Goal: Transaction & Acquisition: Book appointment/travel/reservation

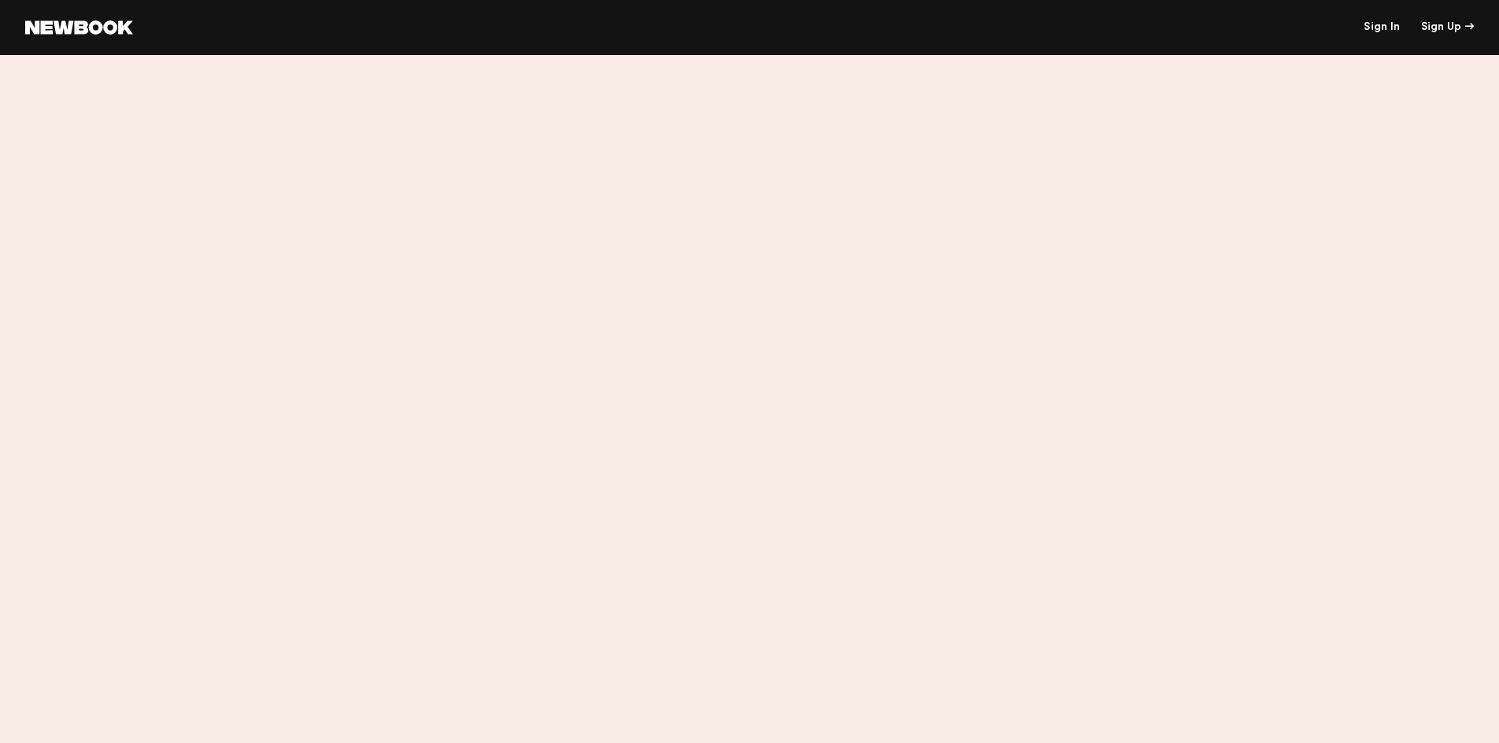
scroll to position [1495, 0]
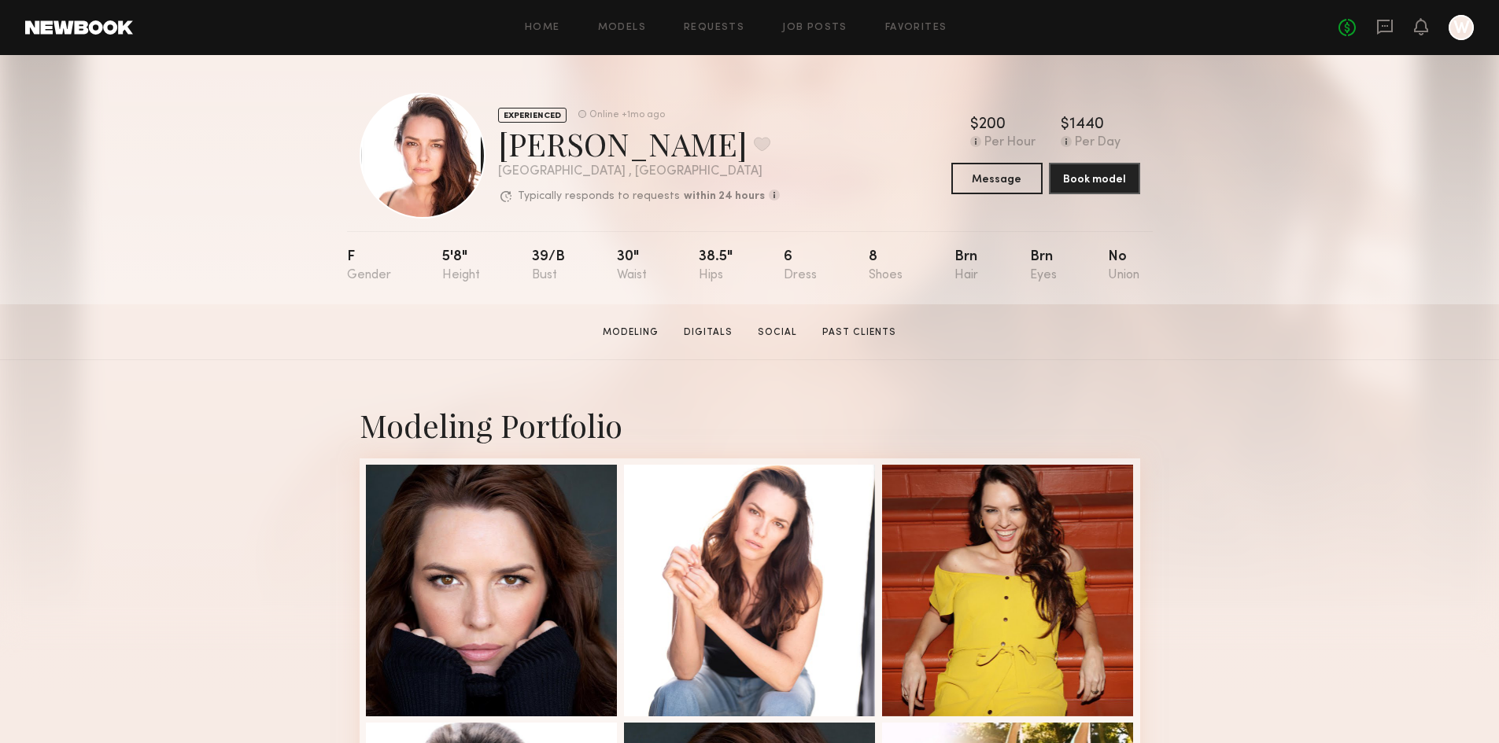
click at [80, 28] on link at bounding box center [79, 27] width 108 height 14
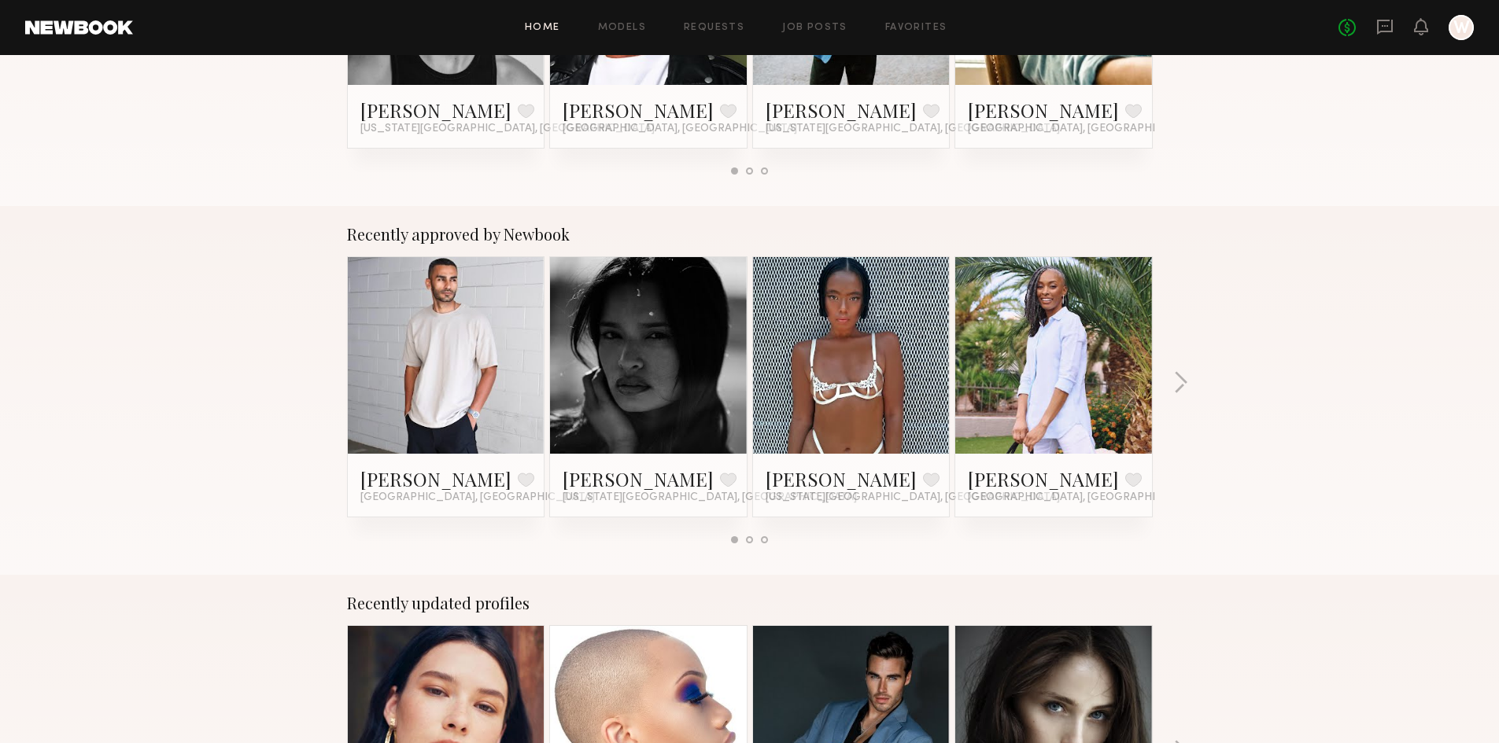
scroll to position [472, 0]
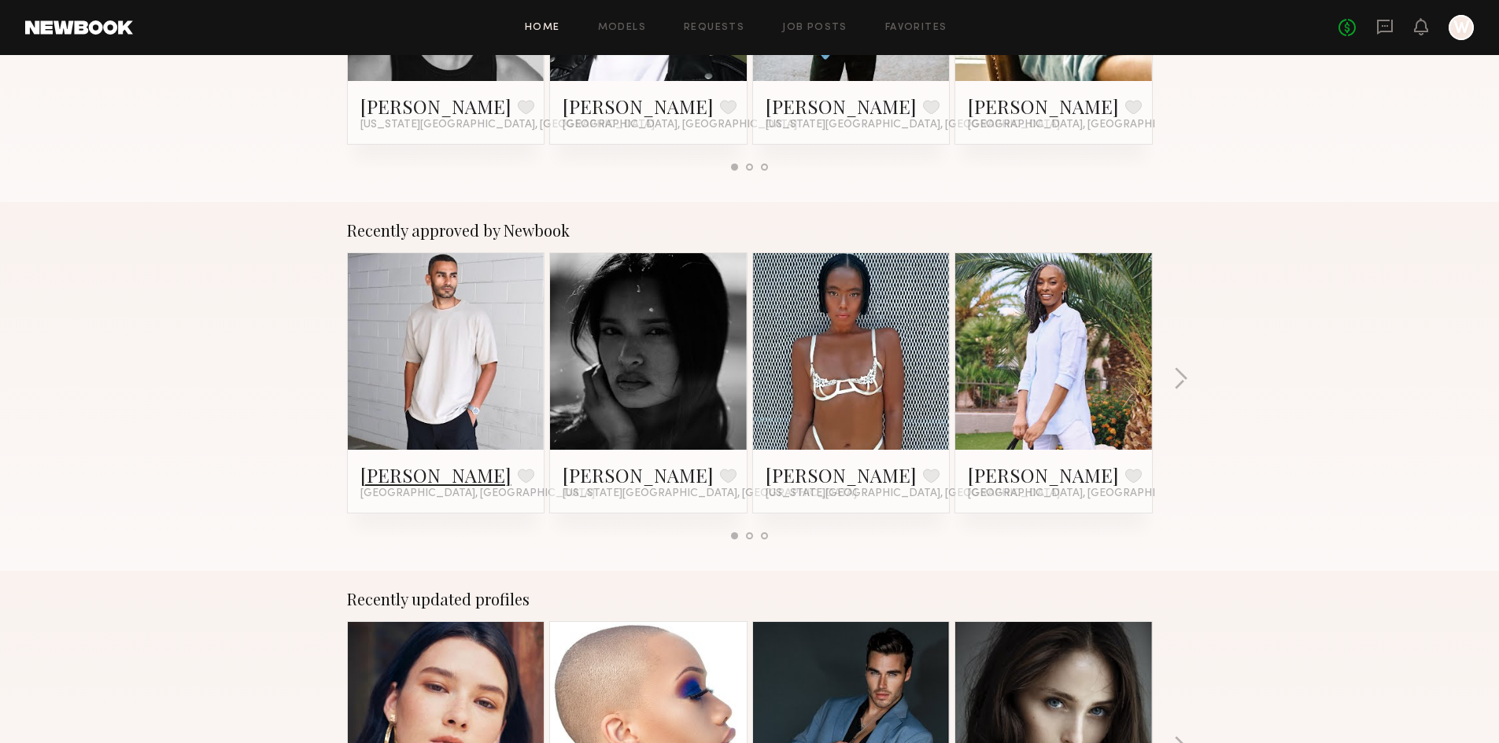
click at [392, 473] on link "Nikhil C." at bounding box center [435, 475] width 151 height 25
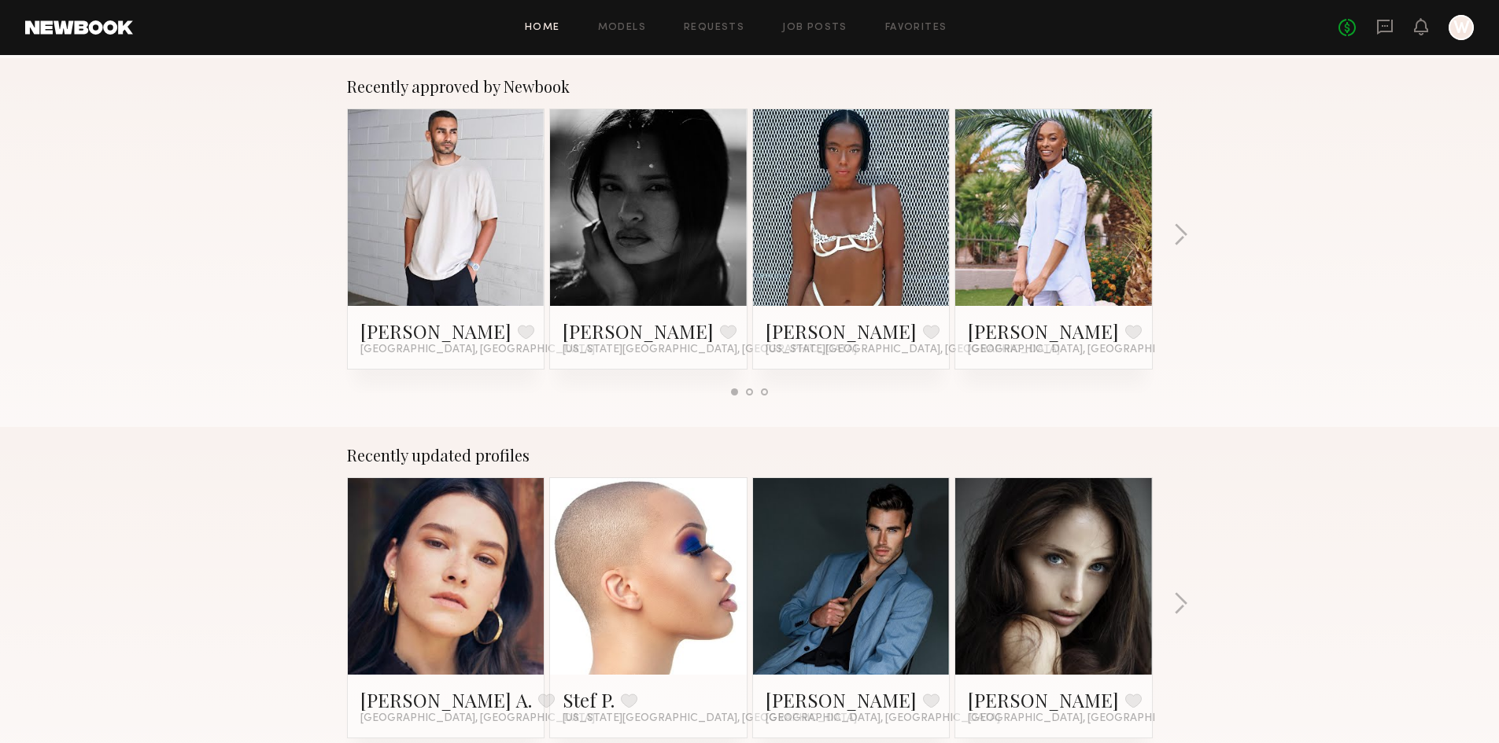
scroll to position [629, 0]
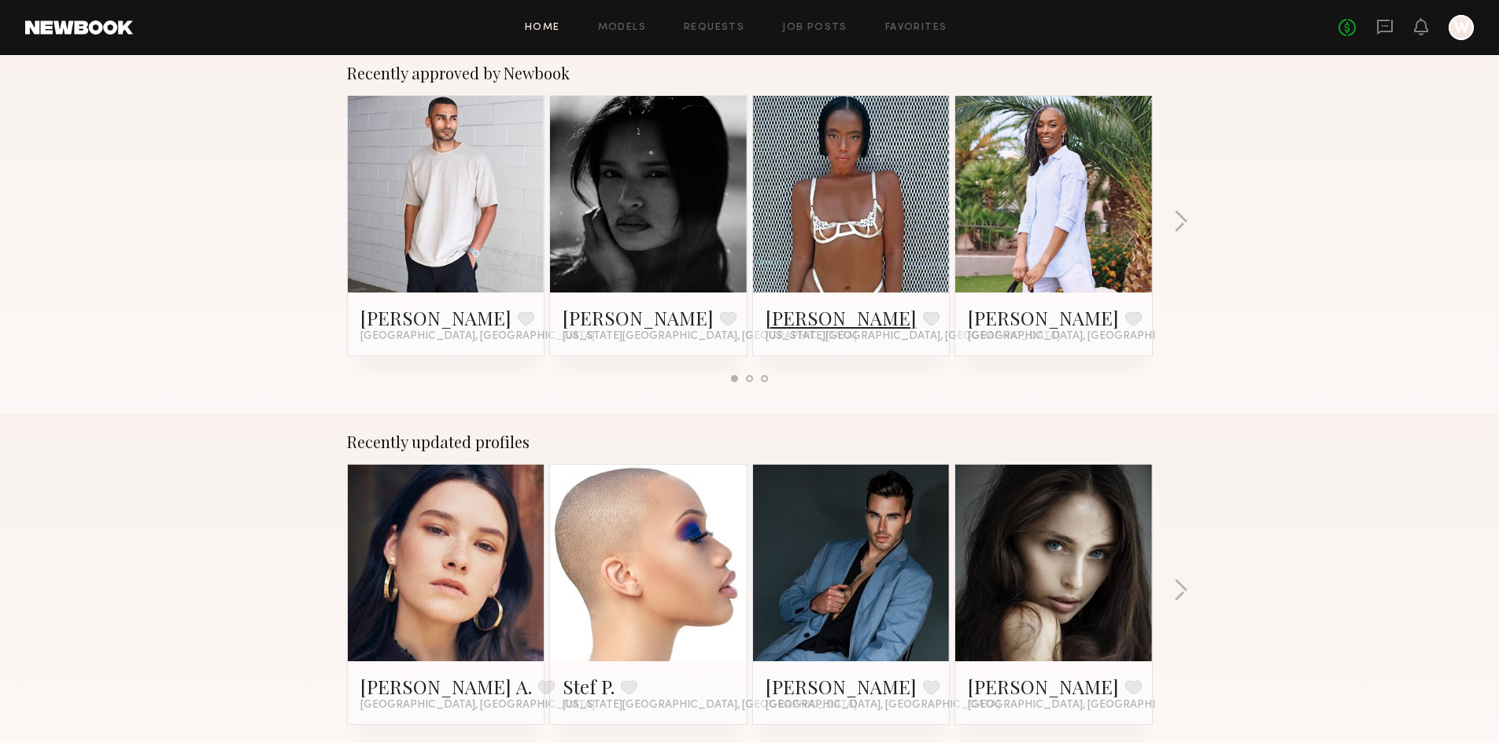
click at [797, 318] on link "Samayah J." at bounding box center [841, 317] width 151 height 25
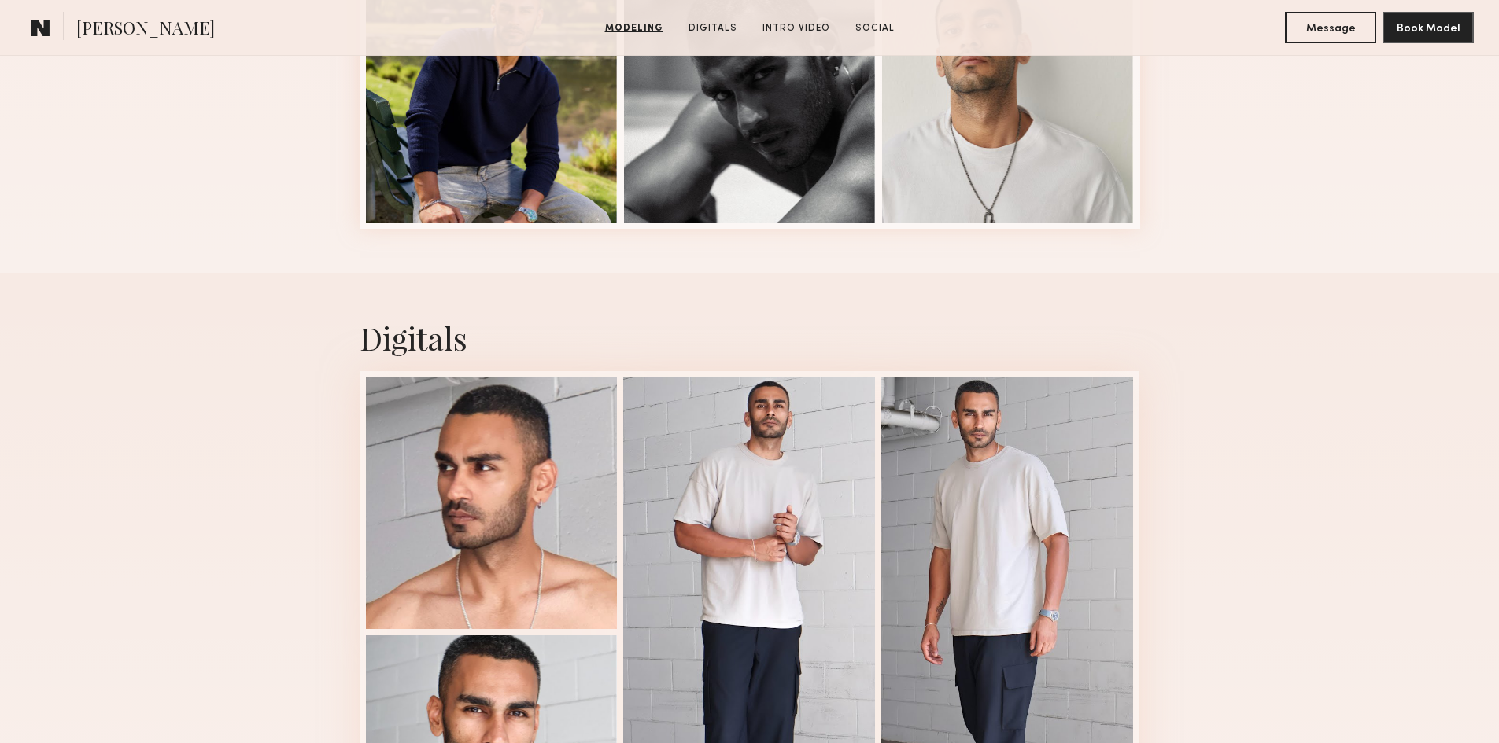
scroll to position [865, 0]
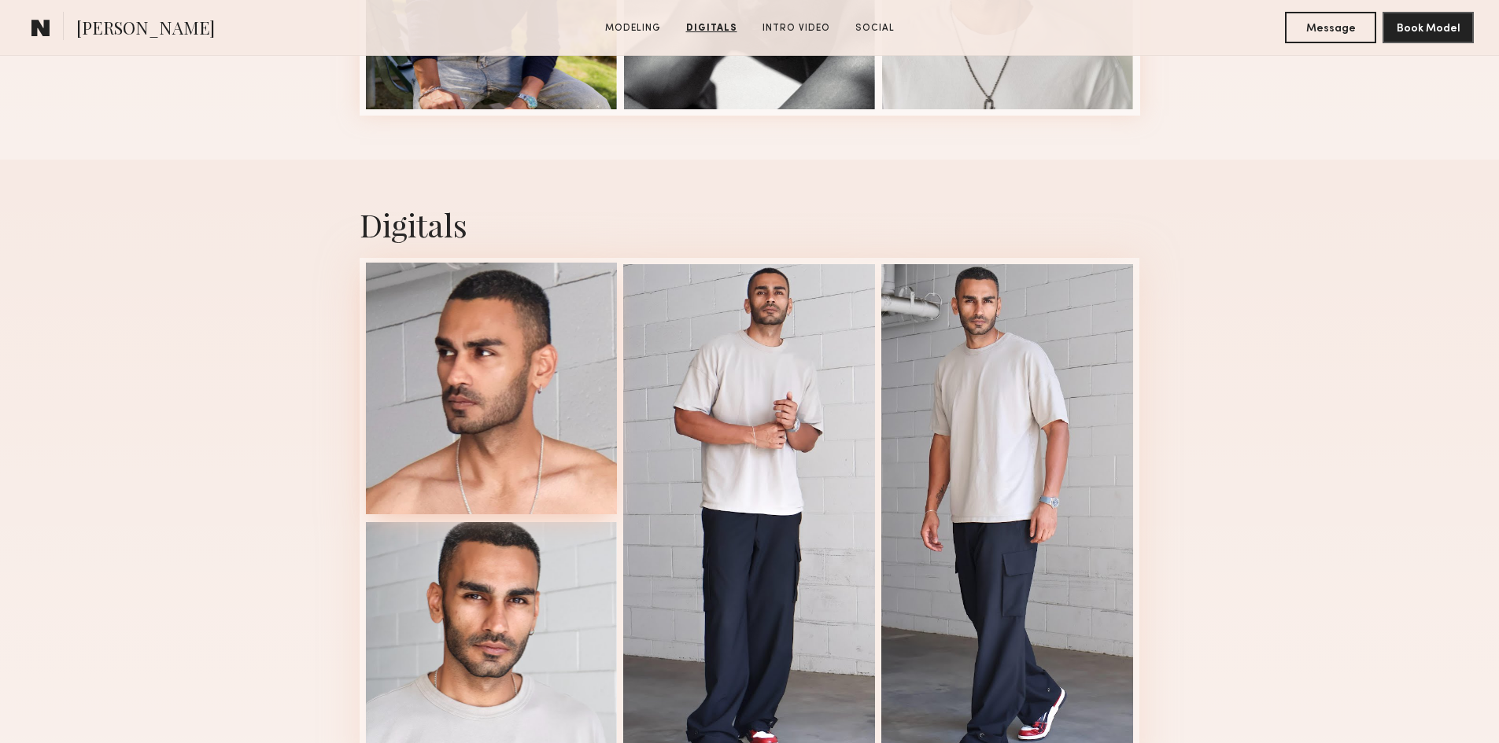
click at [518, 456] on div at bounding box center [492, 389] width 252 height 252
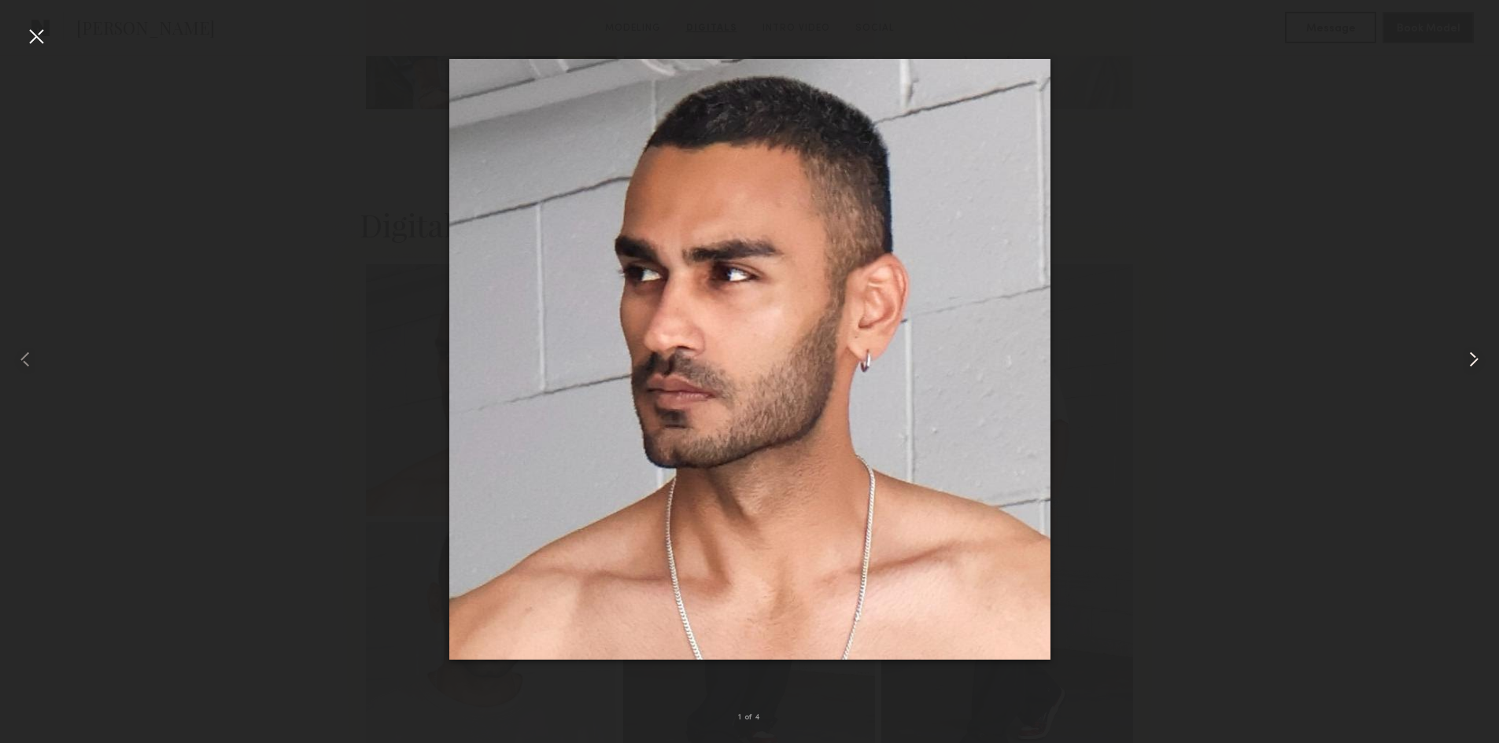
click at [1463, 360] on common-icon at bounding box center [1473, 359] width 25 height 25
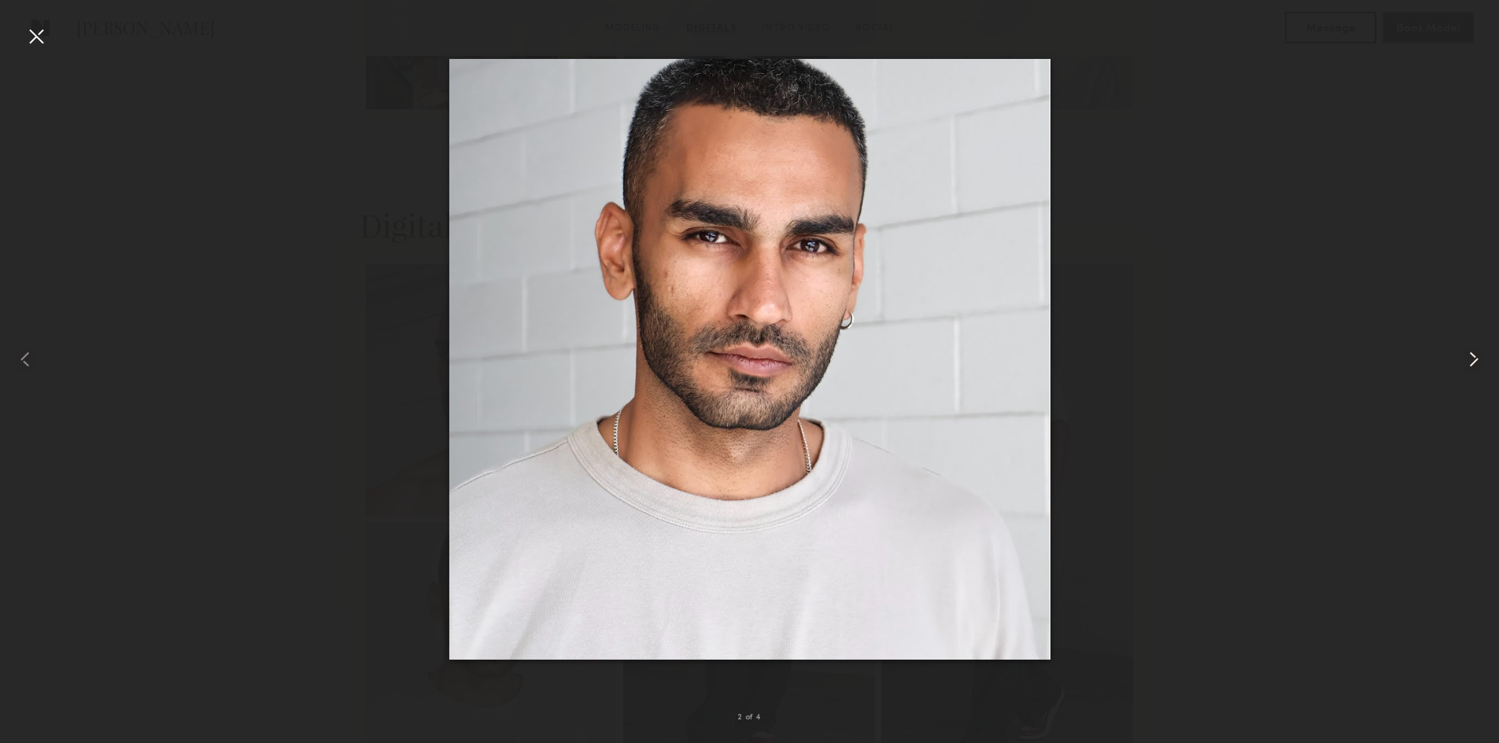
click at [1463, 360] on common-icon at bounding box center [1473, 359] width 25 height 25
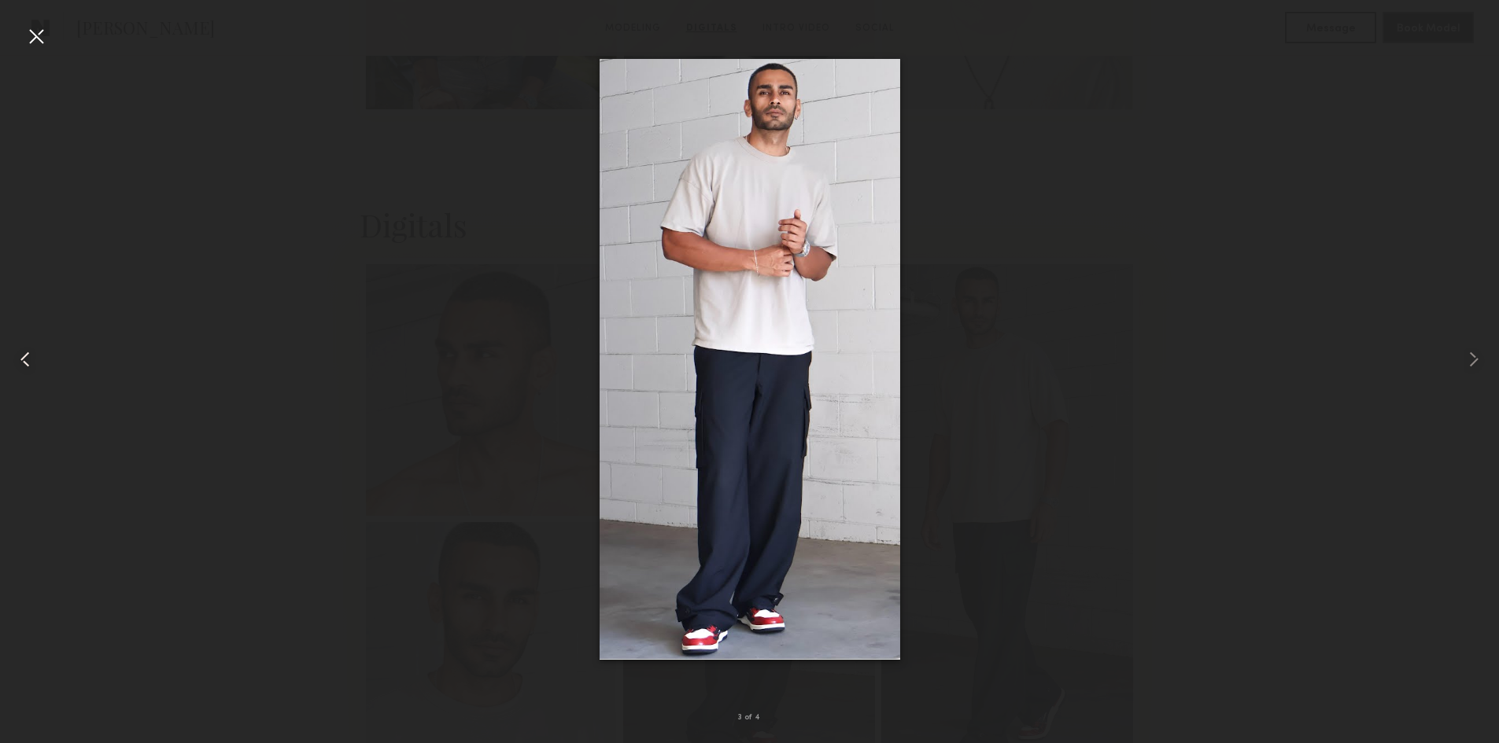
click at [21, 349] on common-icon at bounding box center [25, 359] width 25 height 25
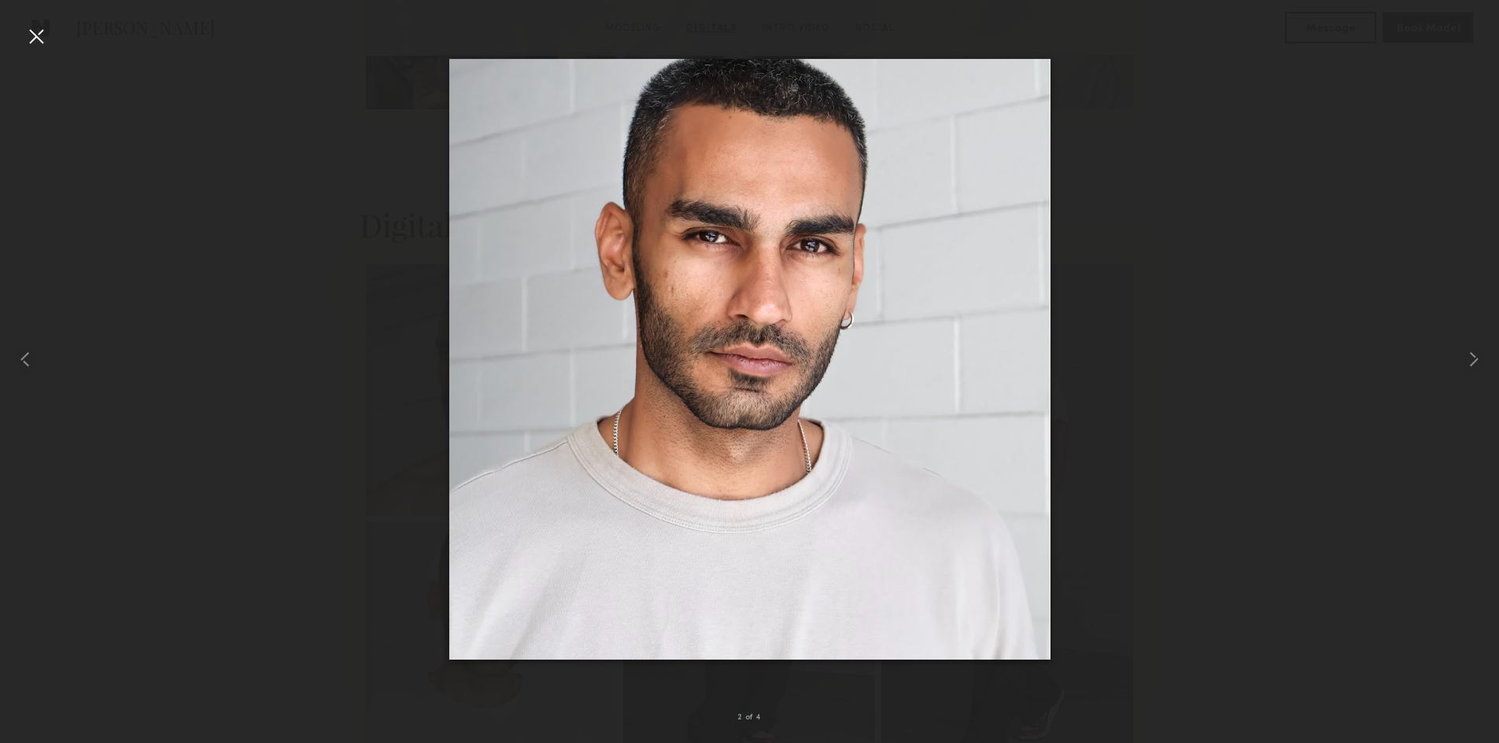
click at [24, 31] on div at bounding box center [36, 36] width 25 height 25
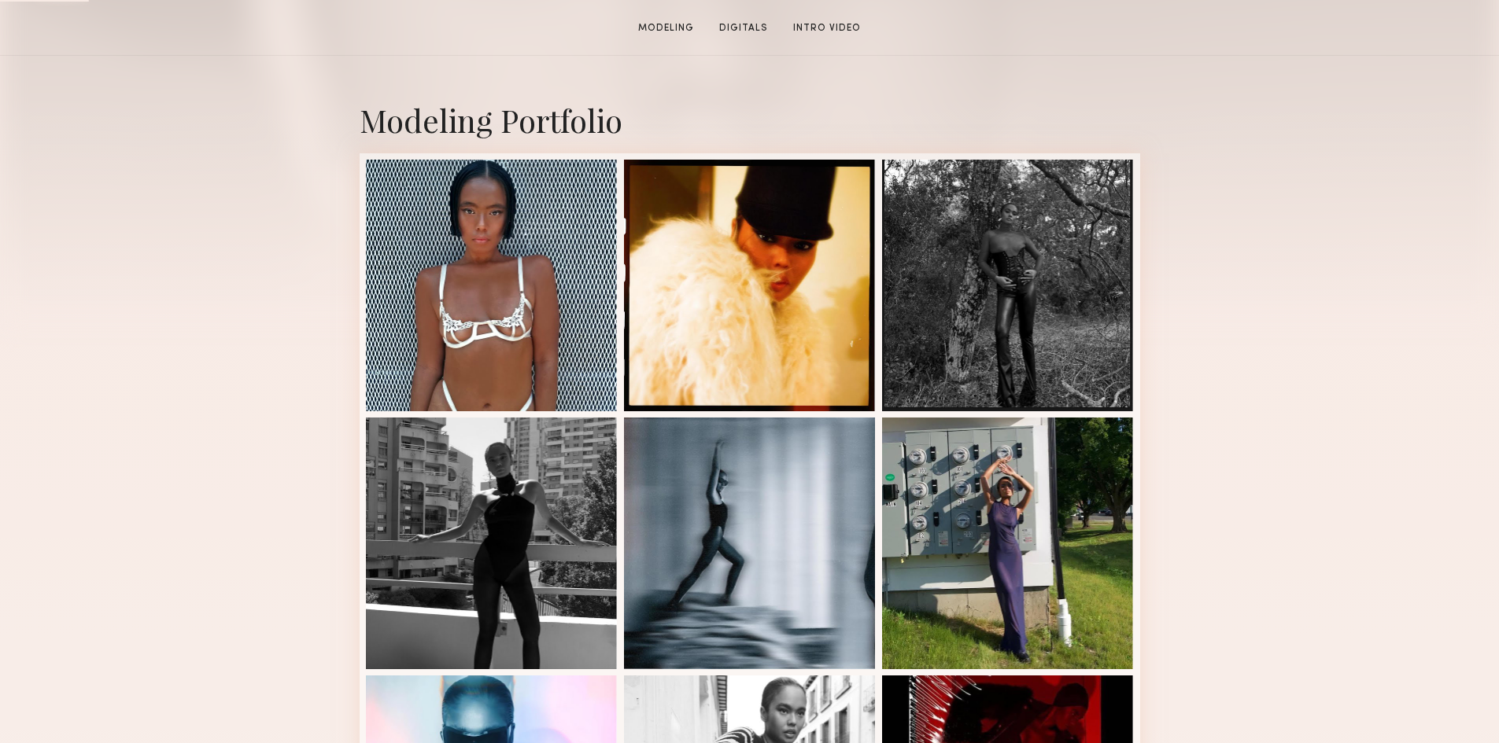
scroll to position [393, 0]
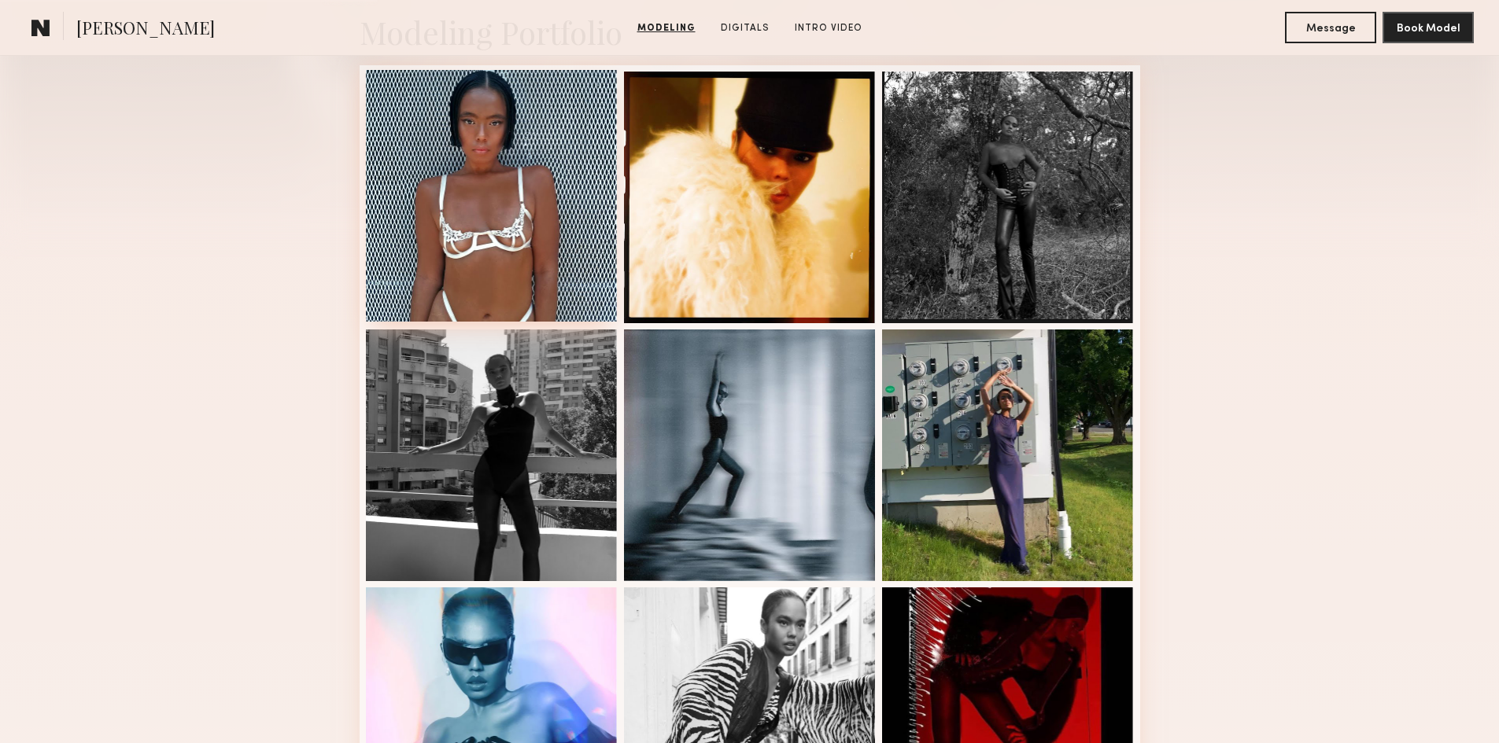
click at [516, 202] on div at bounding box center [492, 196] width 252 height 252
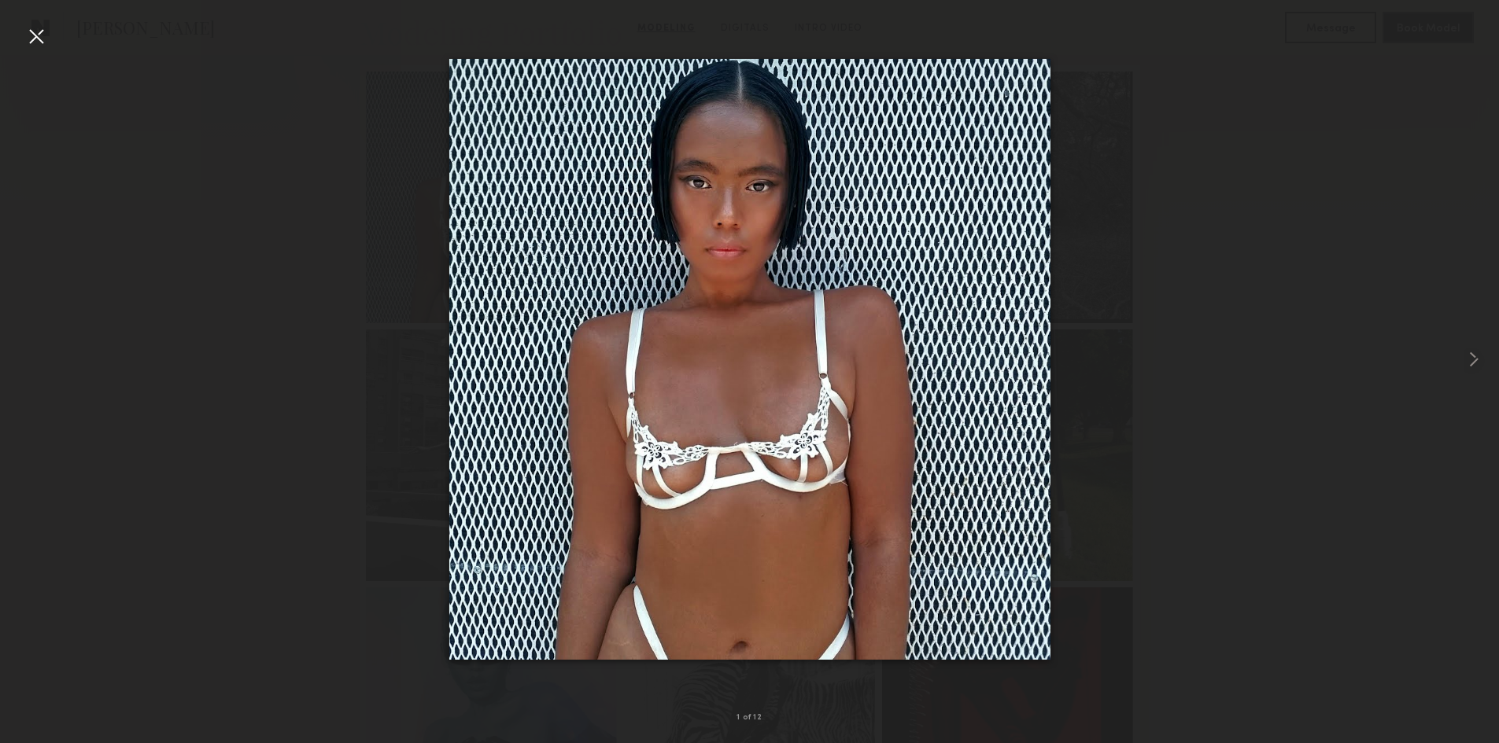
click at [47, 35] on div at bounding box center [36, 36] width 25 height 25
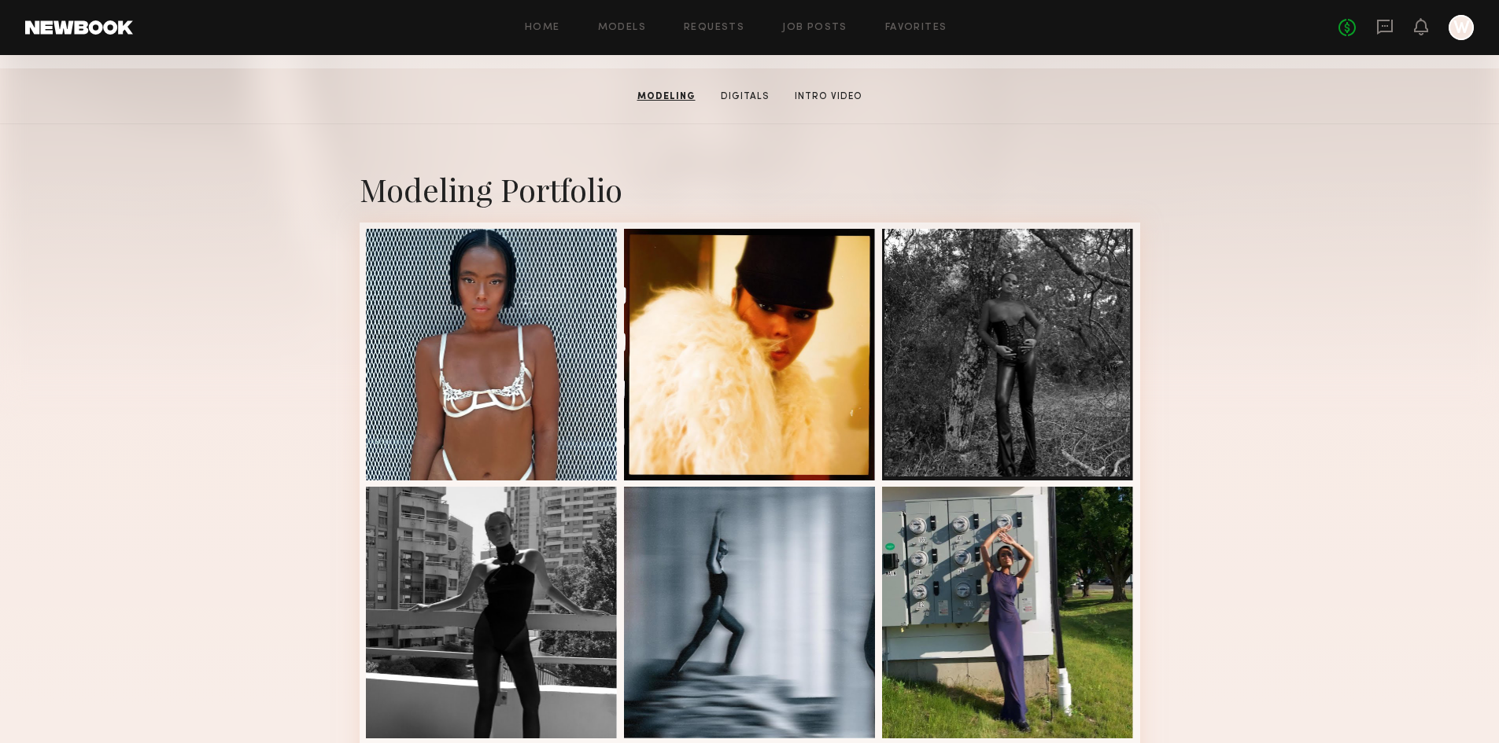
scroll to position [0, 0]
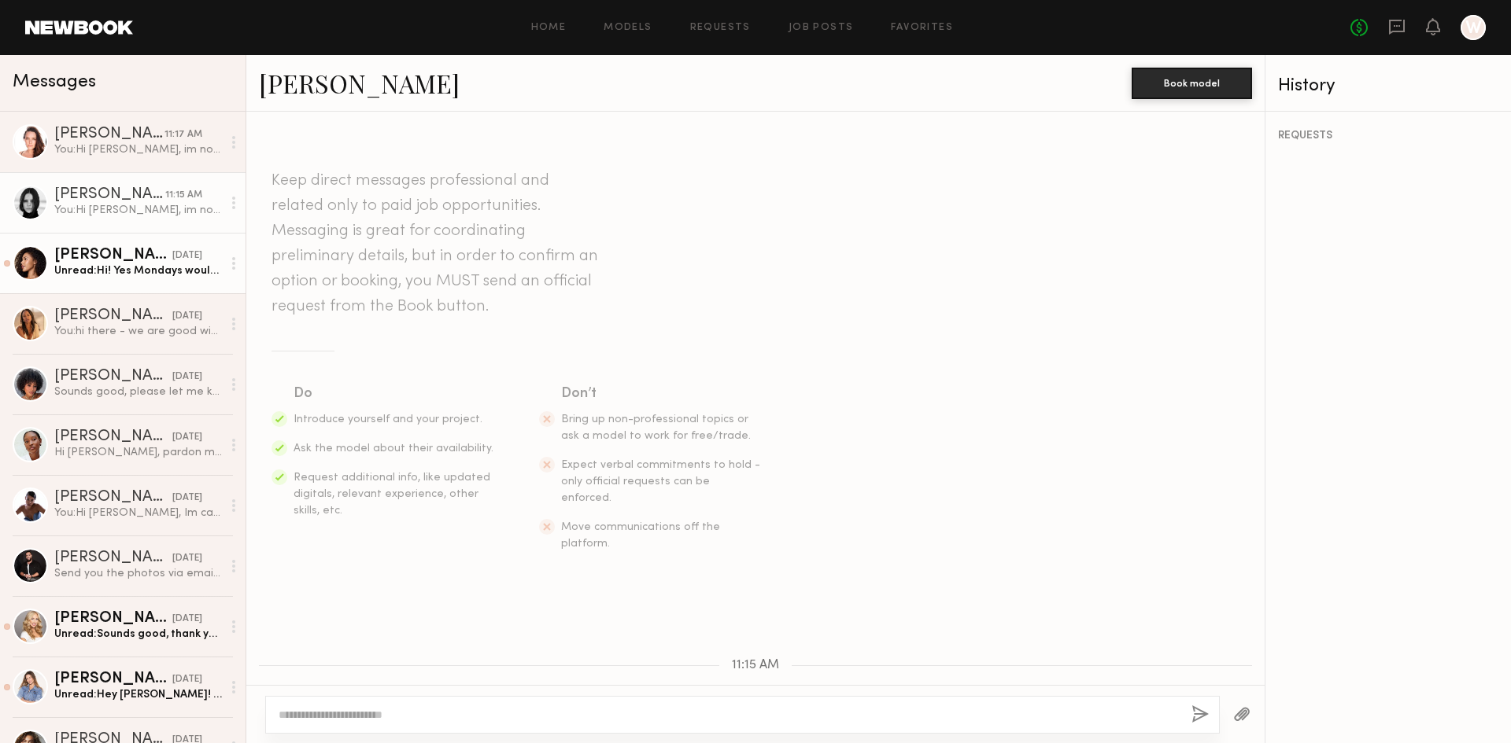
scroll to position [175, 0]
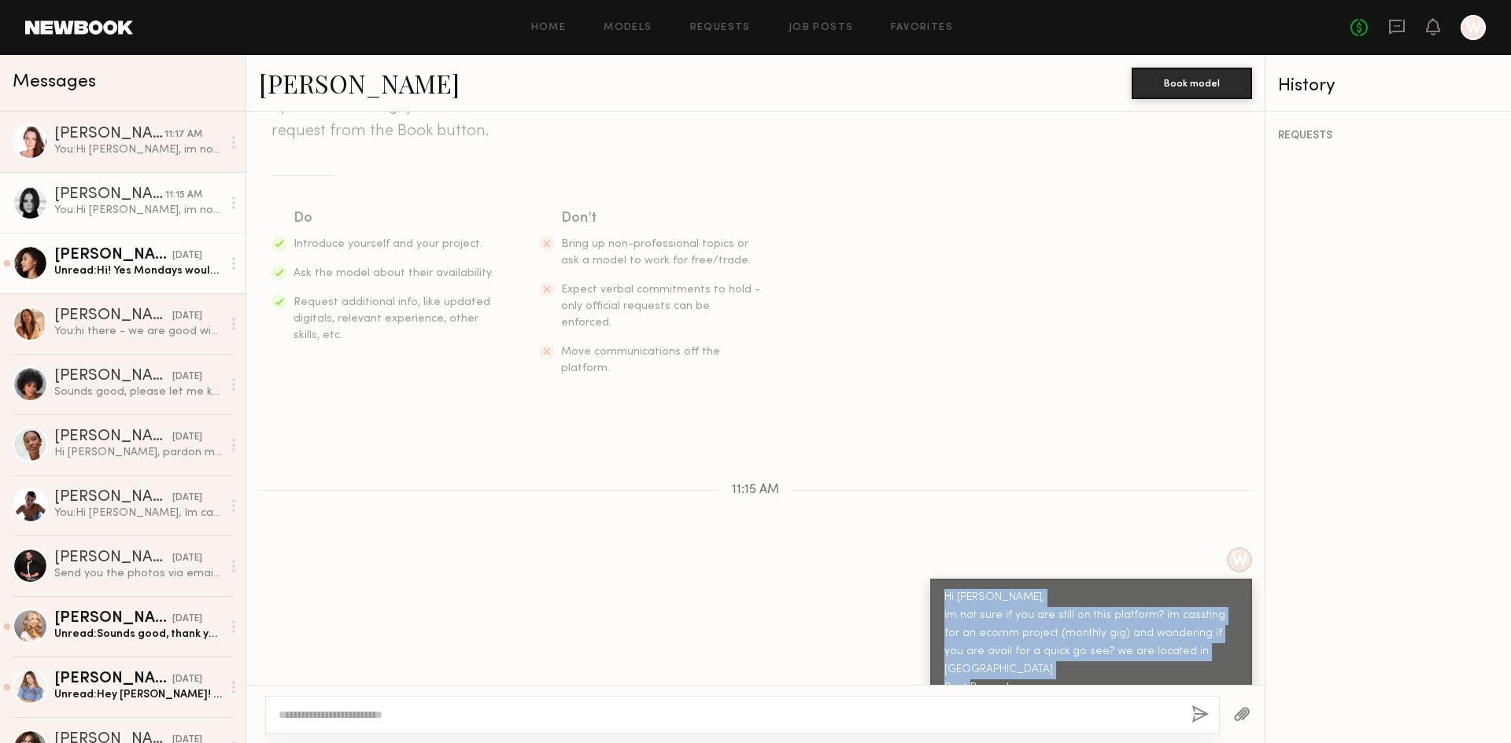
click at [36, 261] on div at bounding box center [30, 262] width 35 height 35
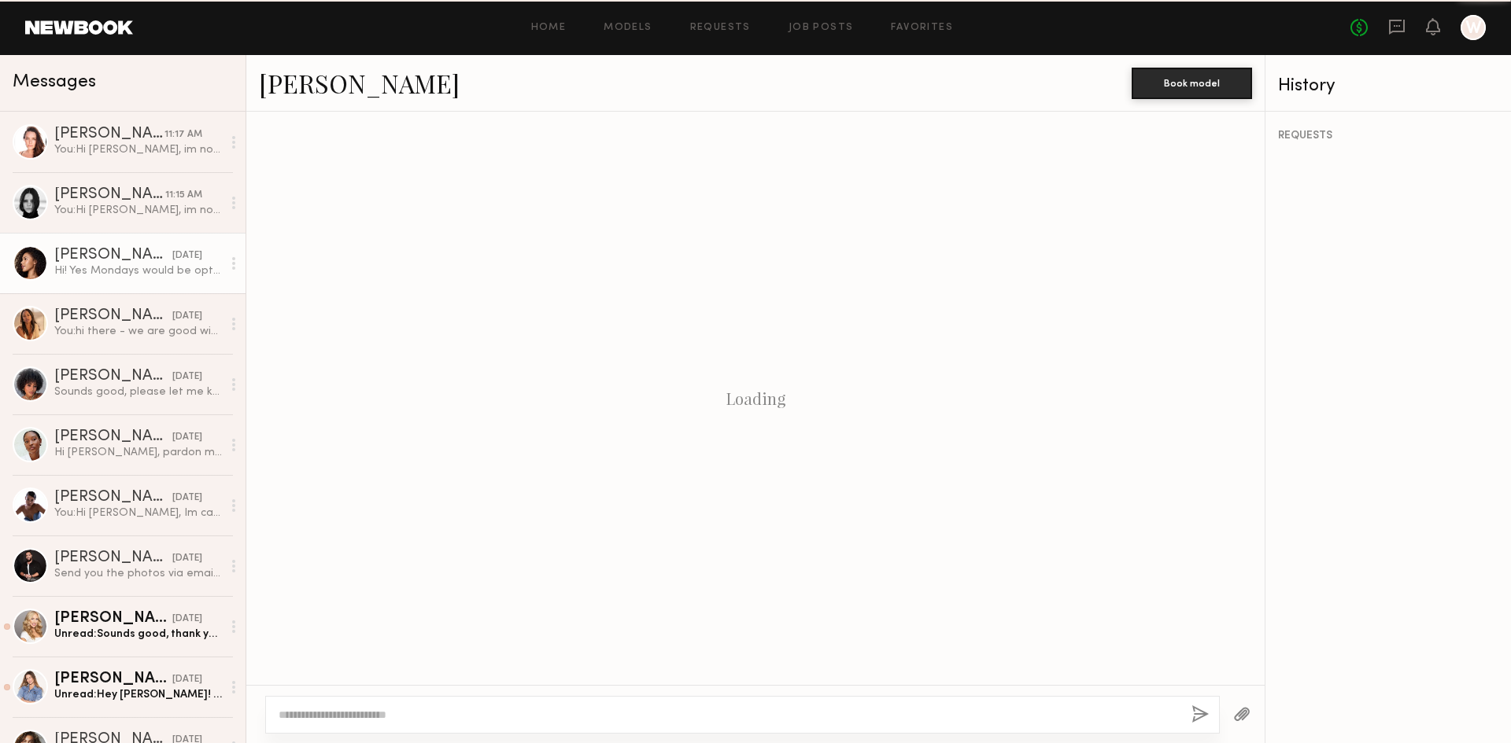
scroll to position [1516, 0]
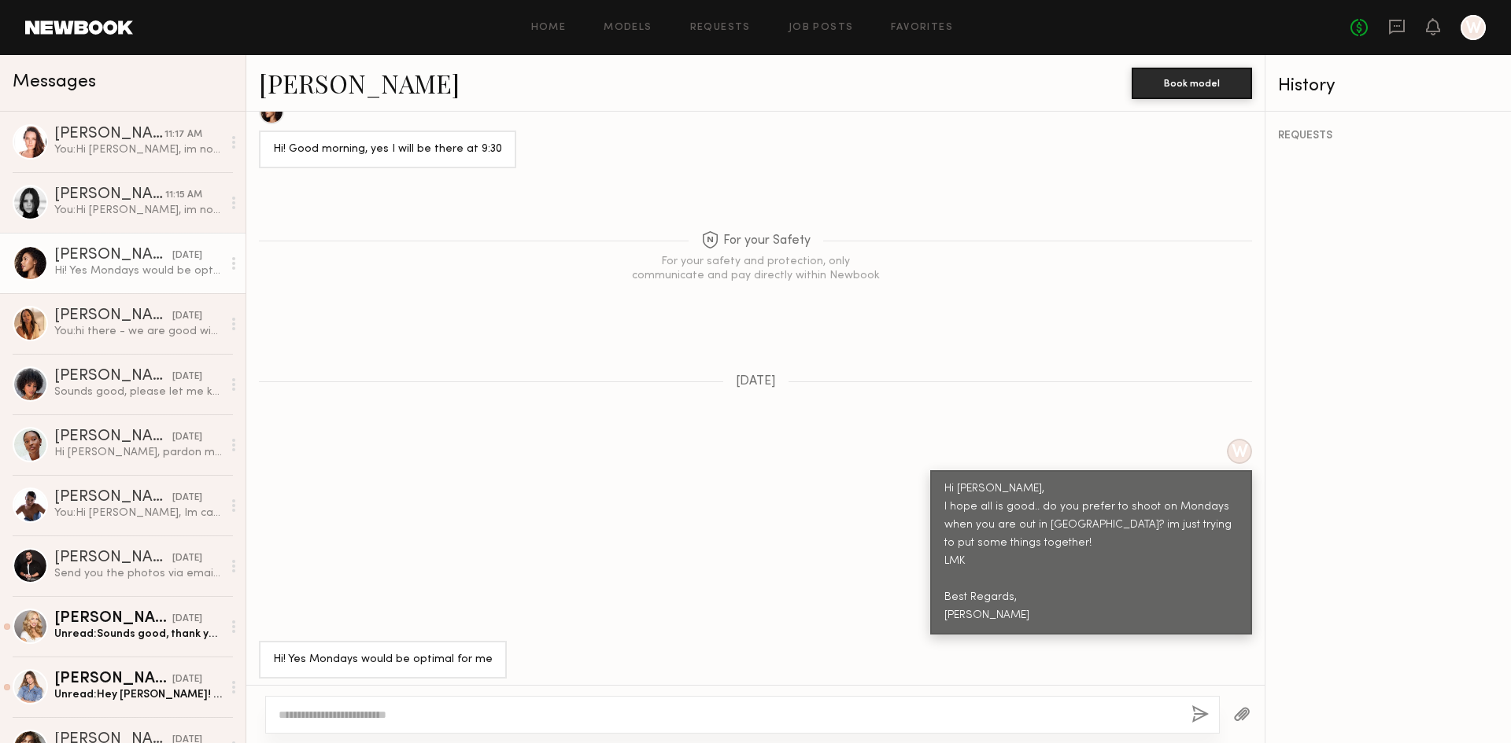
click at [313, 87] on link "Rachael E." at bounding box center [359, 83] width 201 height 34
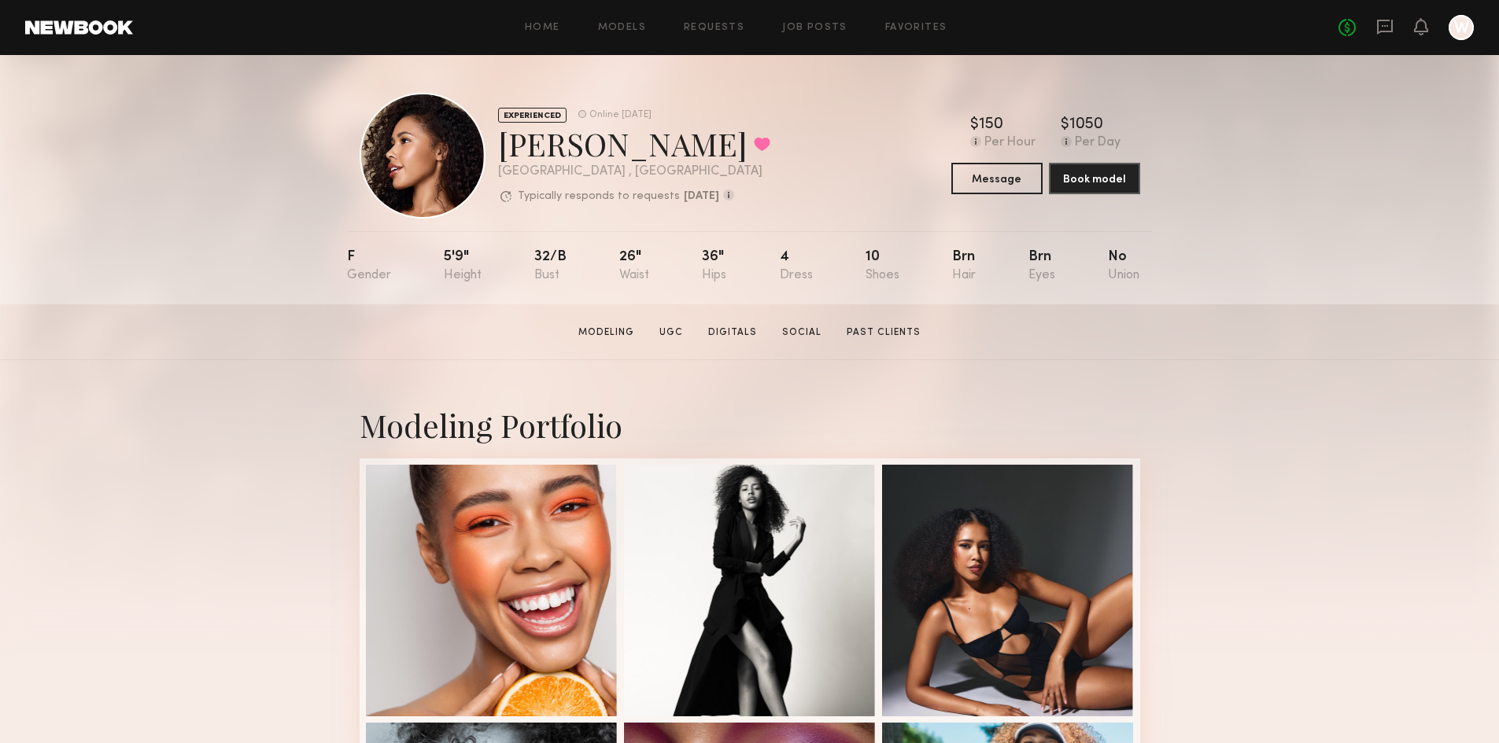
scroll to position [79, 0]
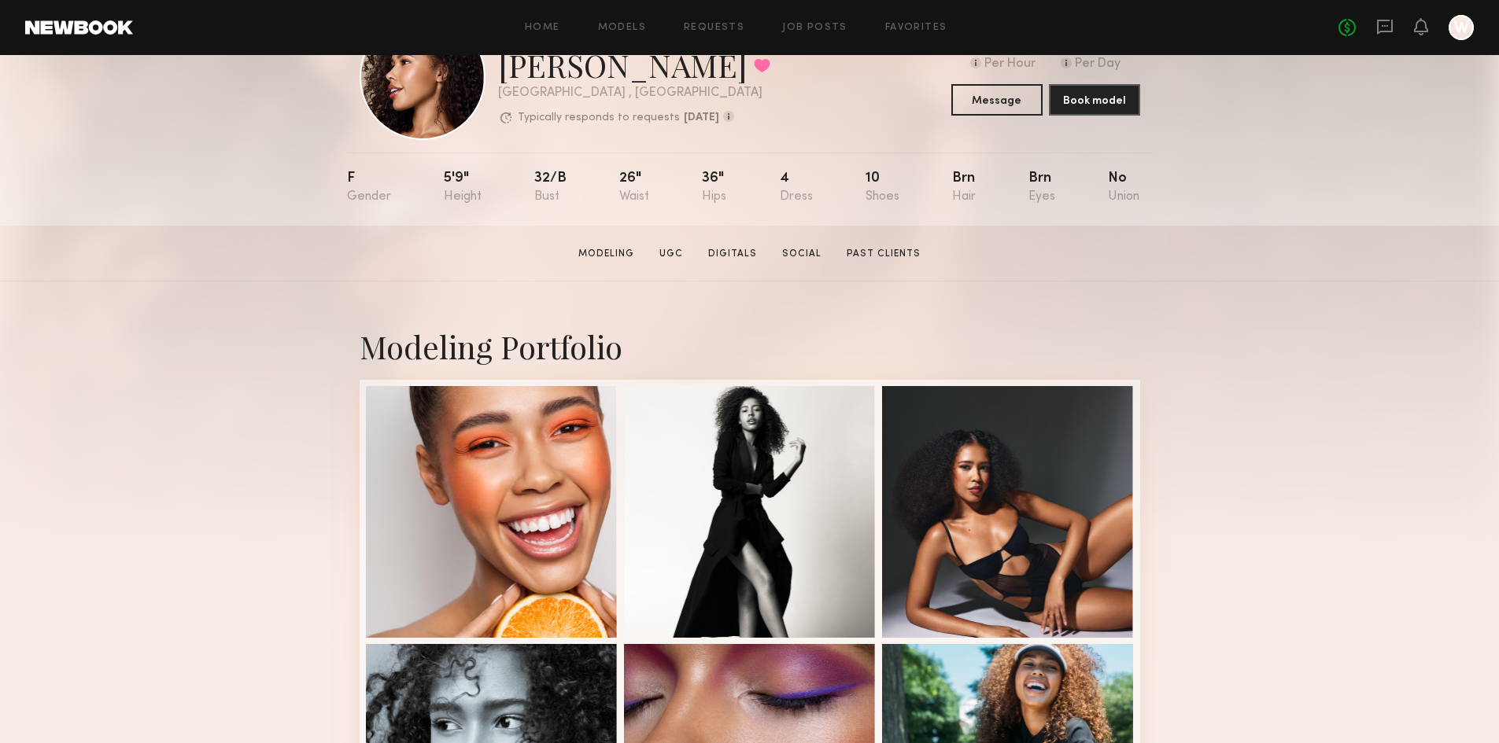
drag, startPoint x: 227, startPoint y: 1, endPoint x: 1318, endPoint y: 378, distance: 1154.5
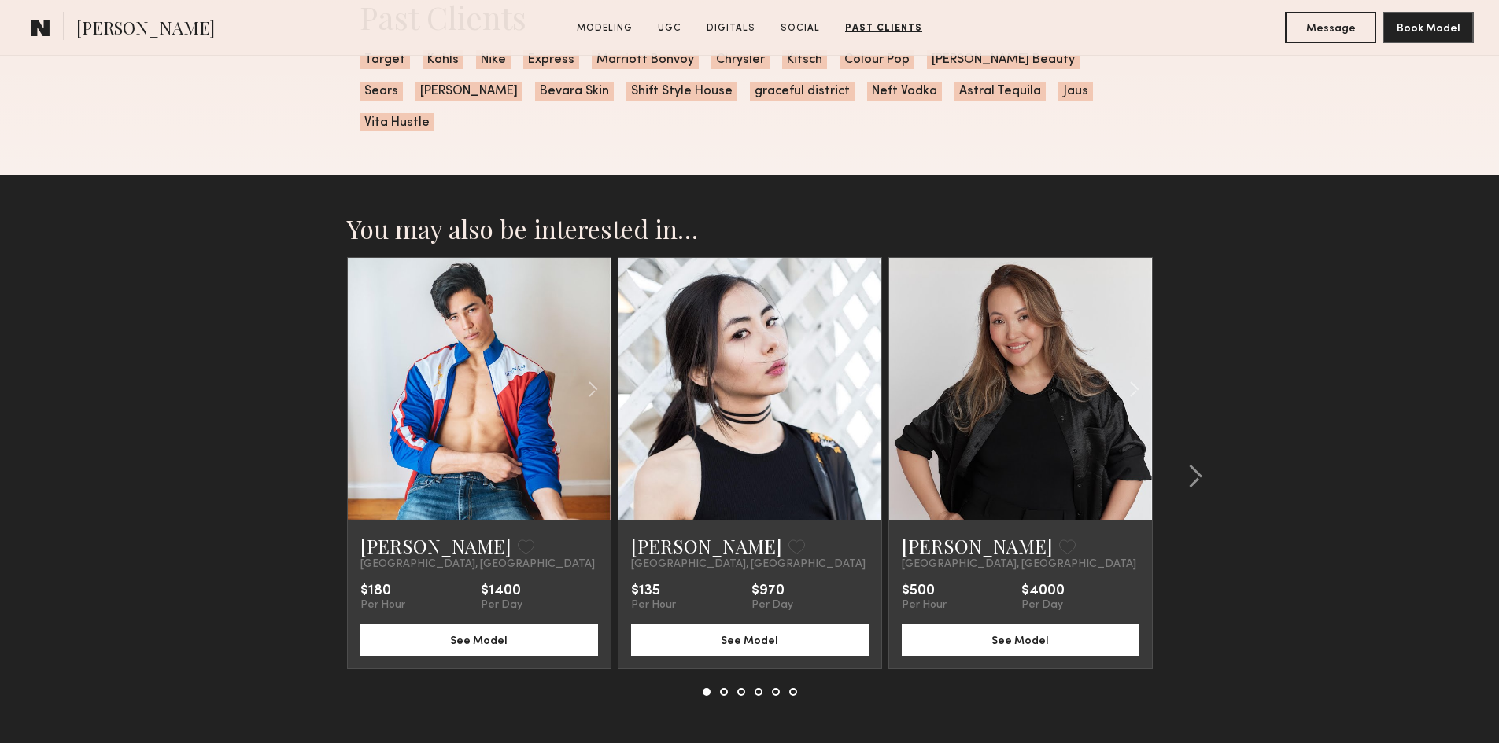
scroll to position [4622, 0]
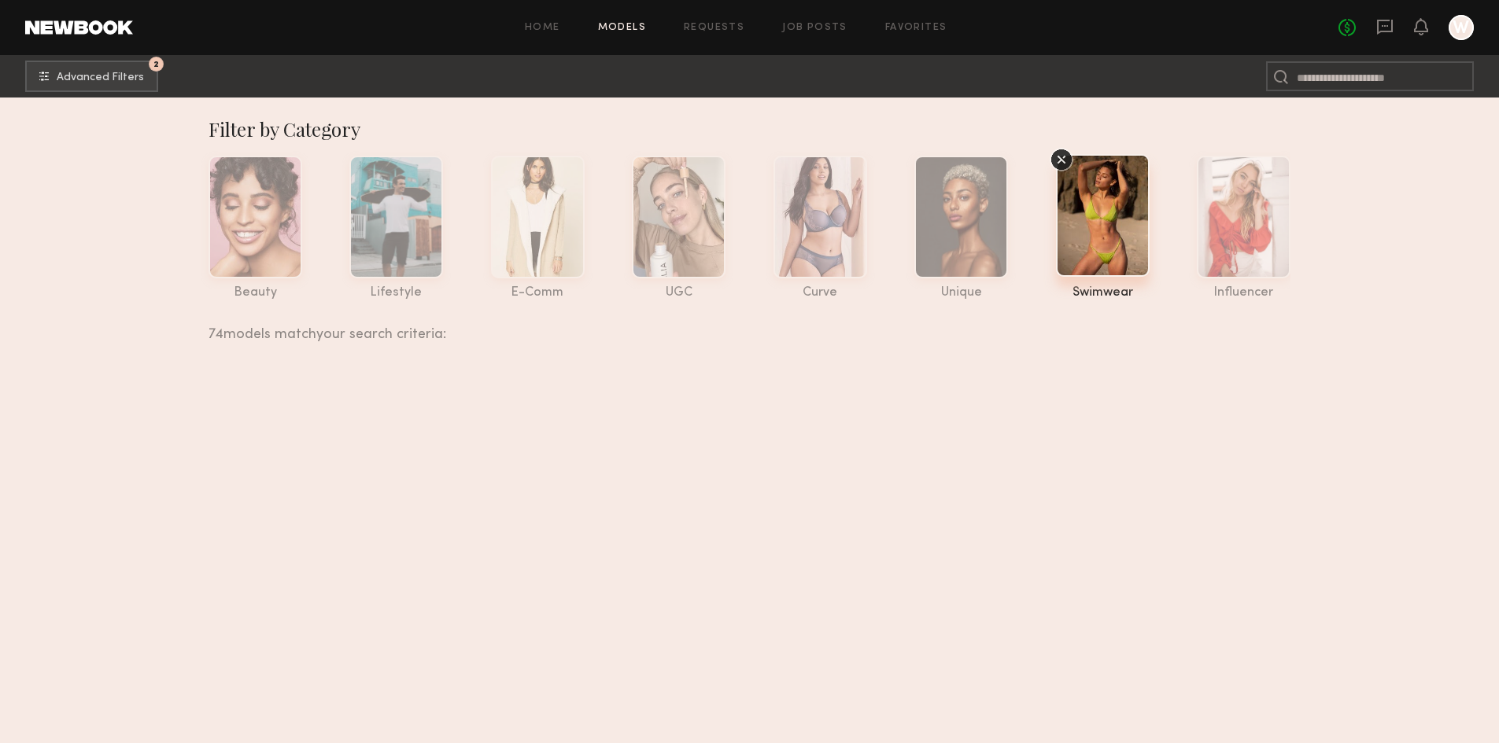
scroll to position [3698, 0]
